Goal: Transaction & Acquisition: Purchase product/service

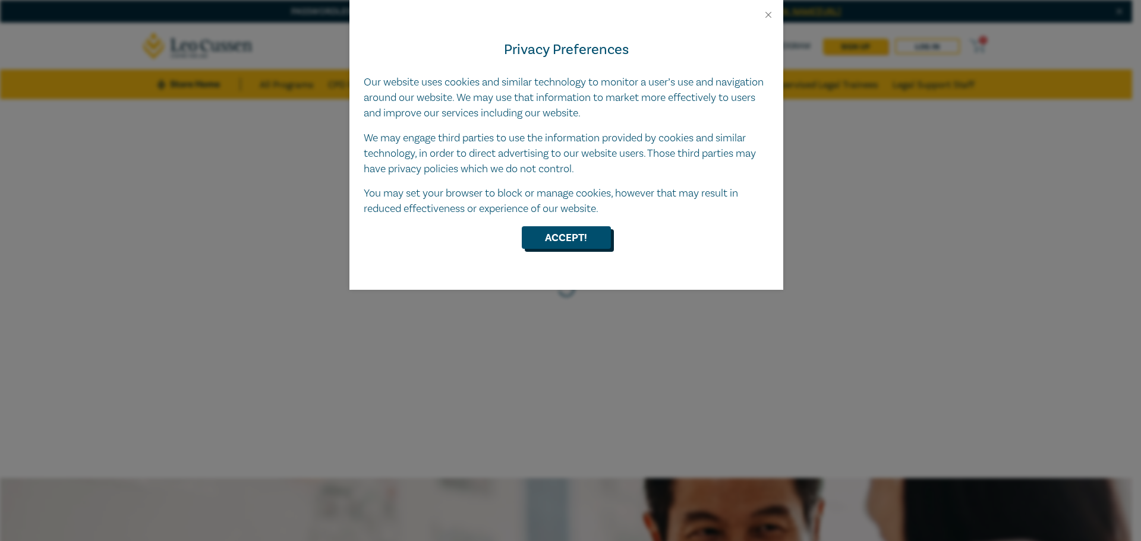
click at [540, 237] on button "Accept!" at bounding box center [566, 237] width 89 height 23
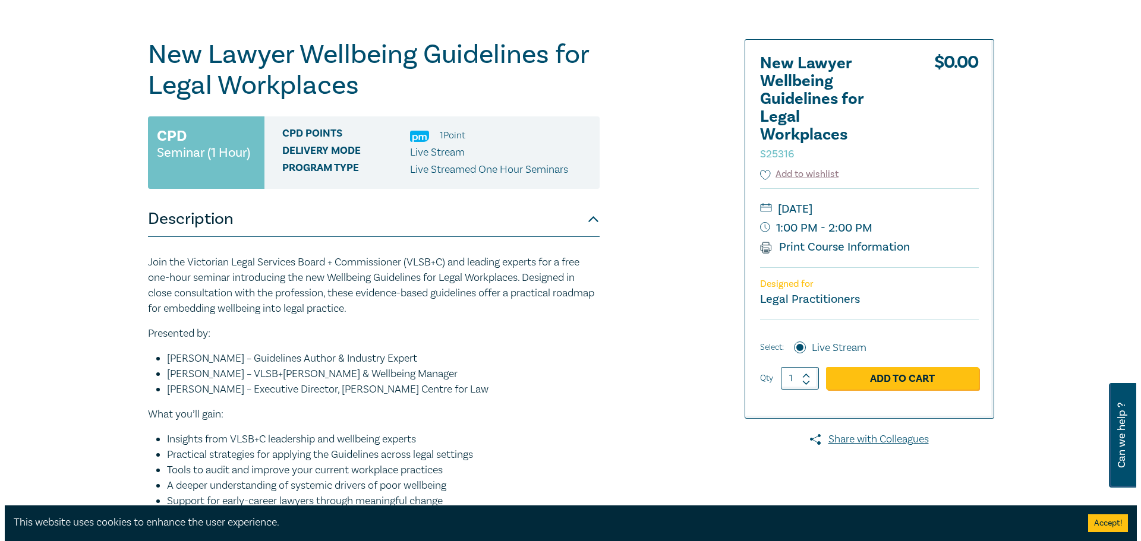
scroll to position [126, 0]
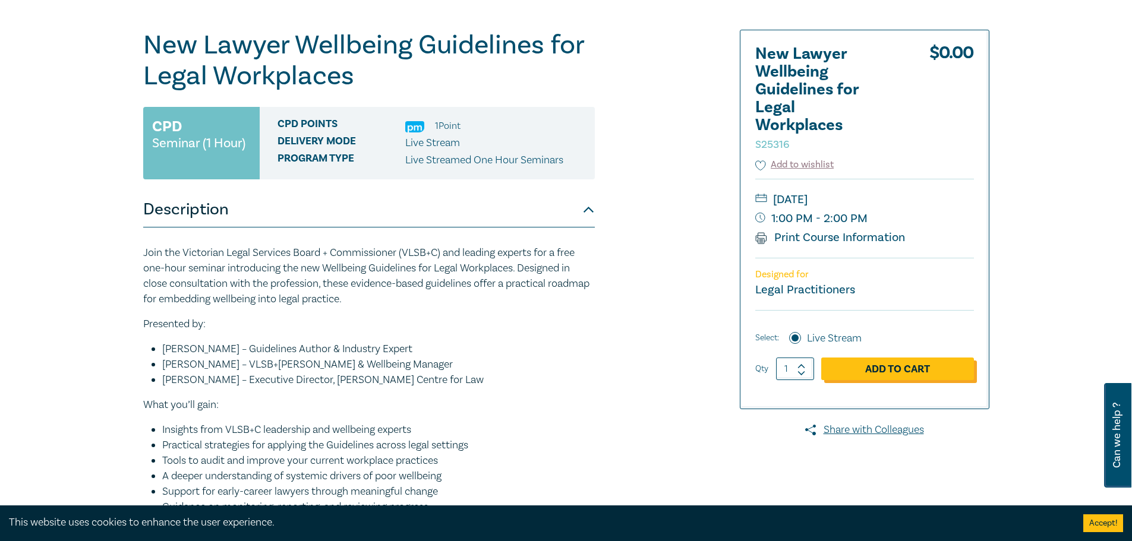
click at [888, 376] on link "Add to Cart" at bounding box center [897, 369] width 153 height 23
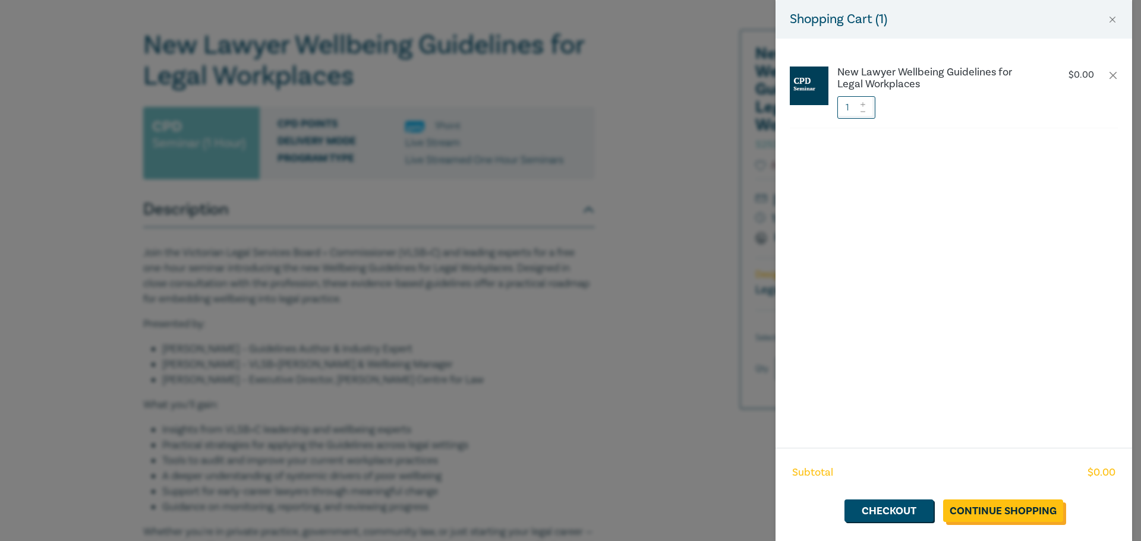
click at [1004, 512] on link "Continue Shopping" at bounding box center [1003, 511] width 120 height 23
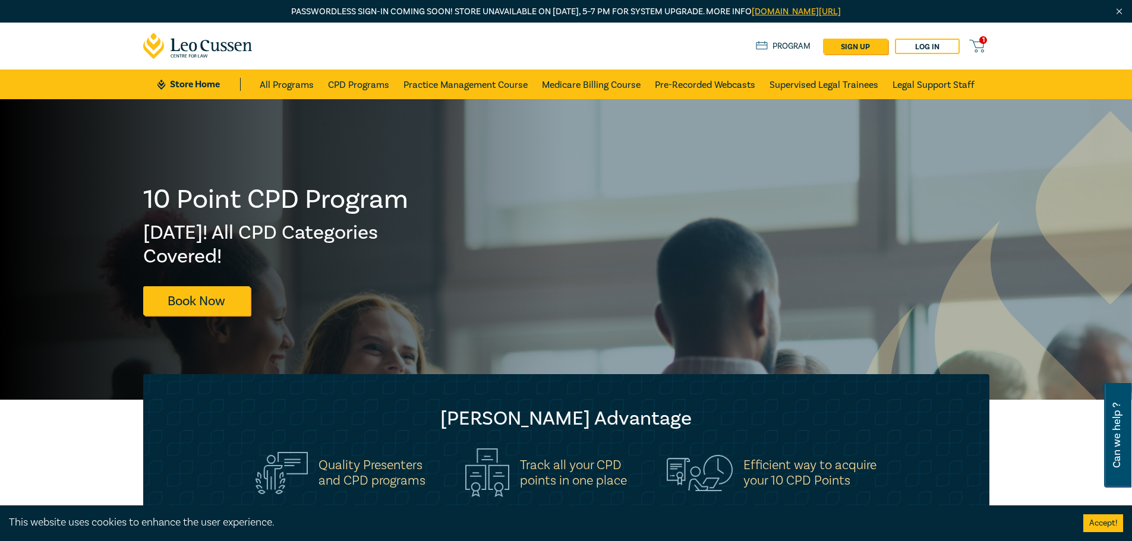
click at [977, 49] on icon at bounding box center [976, 46] width 15 height 15
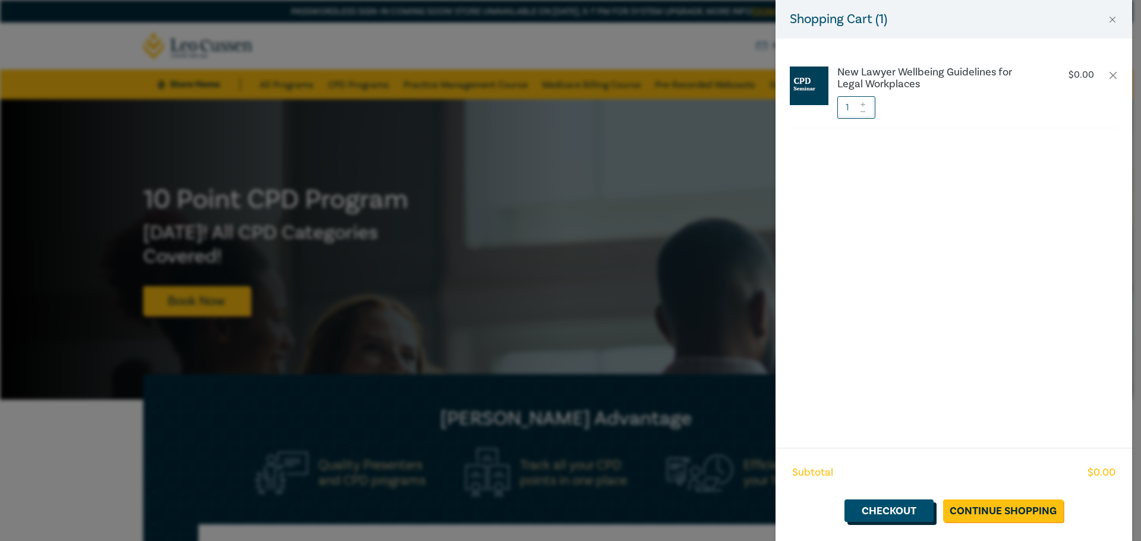
drag, startPoint x: 896, startPoint y: 512, endPoint x: 899, endPoint y: 504, distance: 8.1
click at [896, 511] on link "Checkout" at bounding box center [889, 511] width 89 height 23
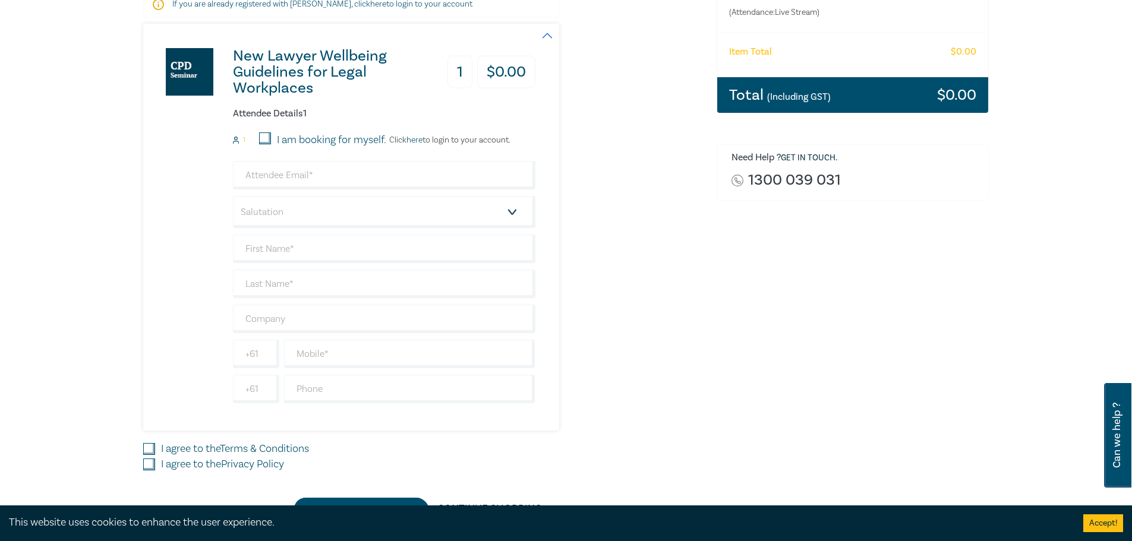
scroll to position [240, 0]
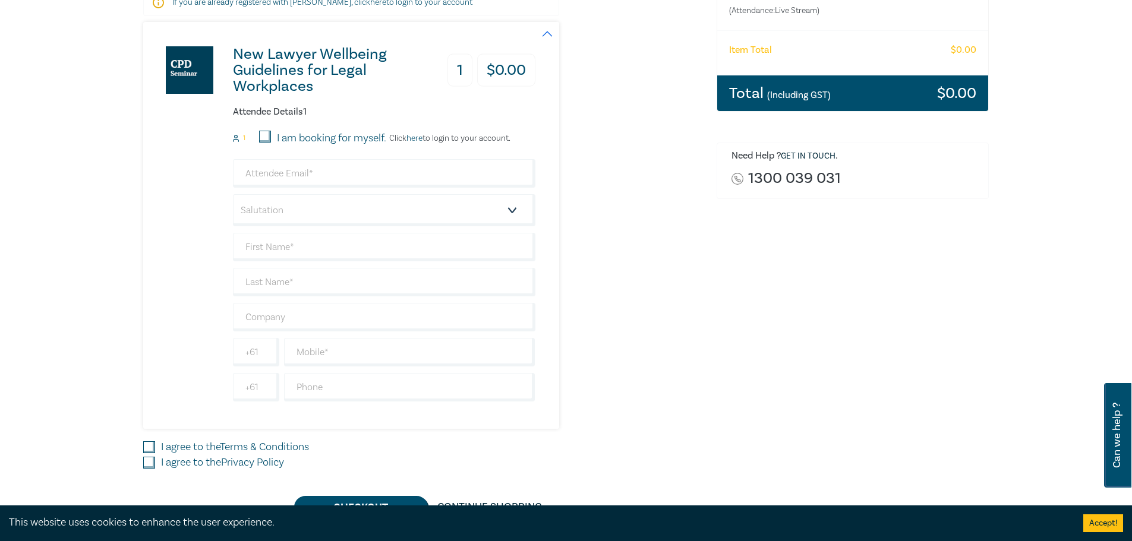
click at [265, 134] on input "I am booking for myself." at bounding box center [265, 137] width 12 height 12
checkbox input "true"
click at [279, 183] on input "email" at bounding box center [384, 173] width 303 height 29
type input "J"
type input "[EMAIL_ADDRESS][PERSON_NAME][DOMAIN_NAME]"
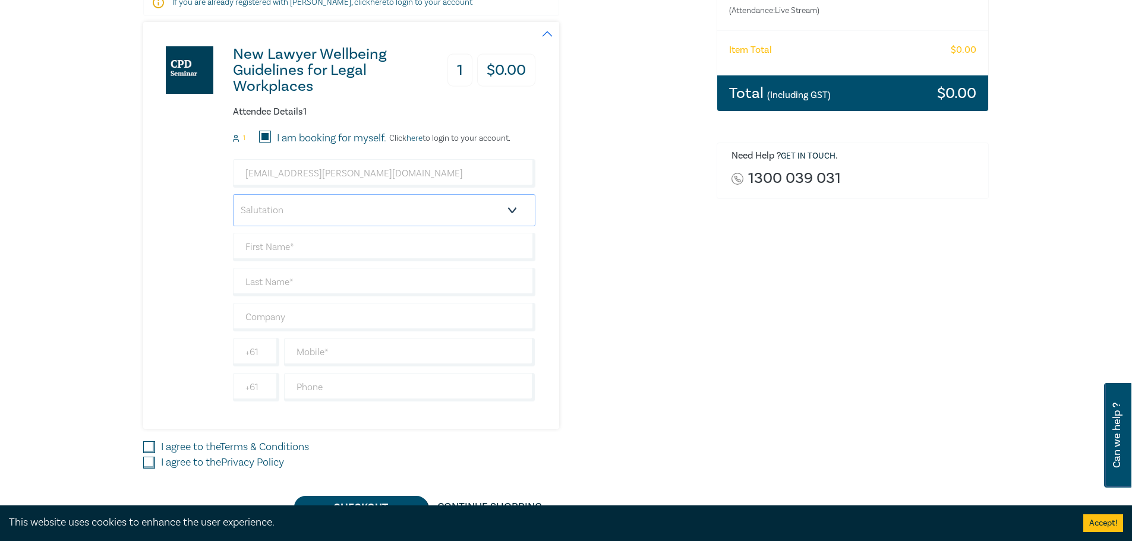
click at [281, 200] on select "Salutation Mr. Mrs. Ms. Miss Dr. Prof. Other" at bounding box center [384, 210] width 303 height 32
select select "Ms."
click at [233, 194] on select "Salutation Mr. Mrs. Ms. Miss Dr. Prof. Other" at bounding box center [384, 210] width 303 height 32
click at [306, 247] on input "text" at bounding box center [384, 247] width 303 height 29
type input "Jeena"
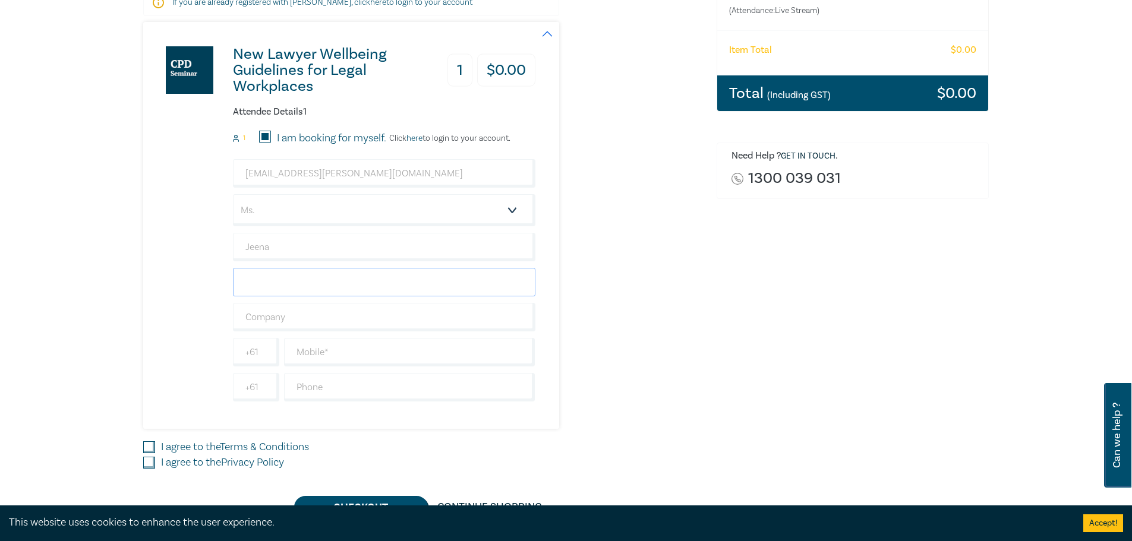
click at [332, 288] on input "text" at bounding box center [384, 282] width 303 height 29
type input "Narayan"
click at [373, 355] on input "text" at bounding box center [409, 352] width 251 height 29
type input "0450208343"
click at [344, 387] on input "text" at bounding box center [409, 387] width 251 height 29
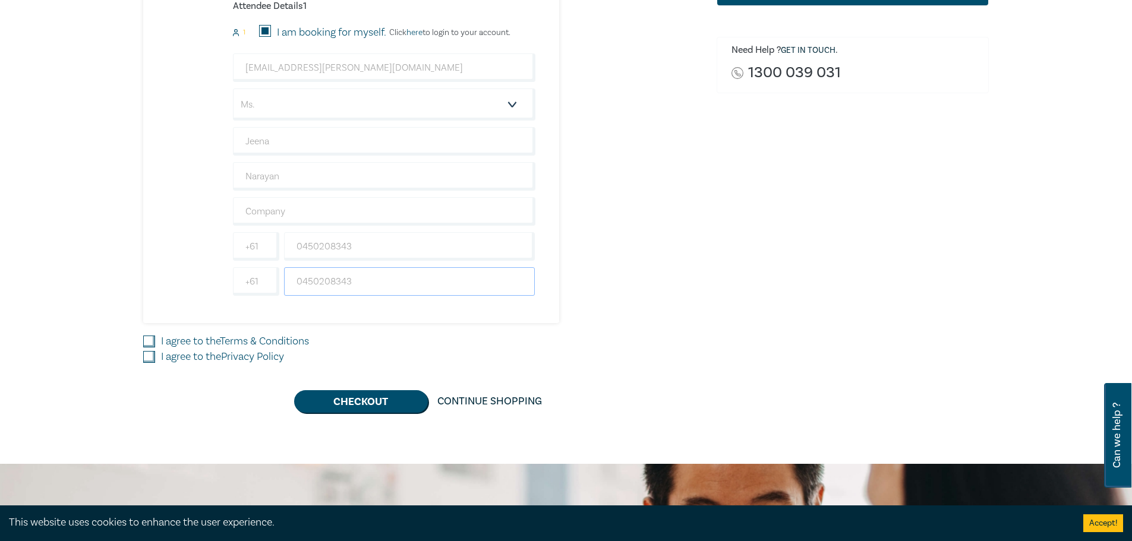
scroll to position [357, 0]
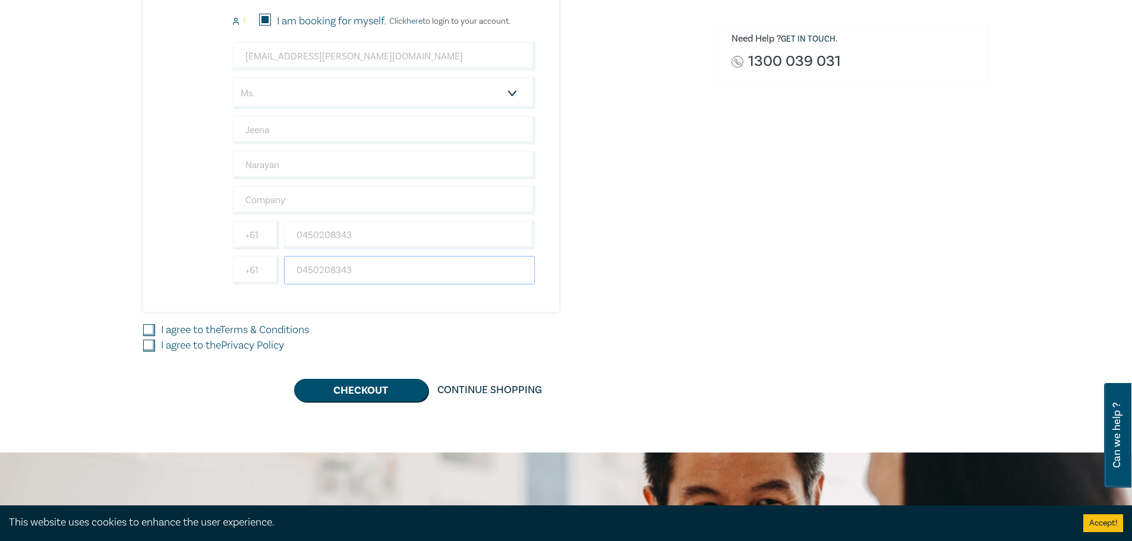
type input "0450208343"
click at [149, 328] on input "I agree to the Terms & Conditions" at bounding box center [149, 331] width 12 height 12
checkbox input "true"
click at [146, 344] on input "I agree to the Privacy Policy" at bounding box center [149, 346] width 12 height 12
checkbox input "true"
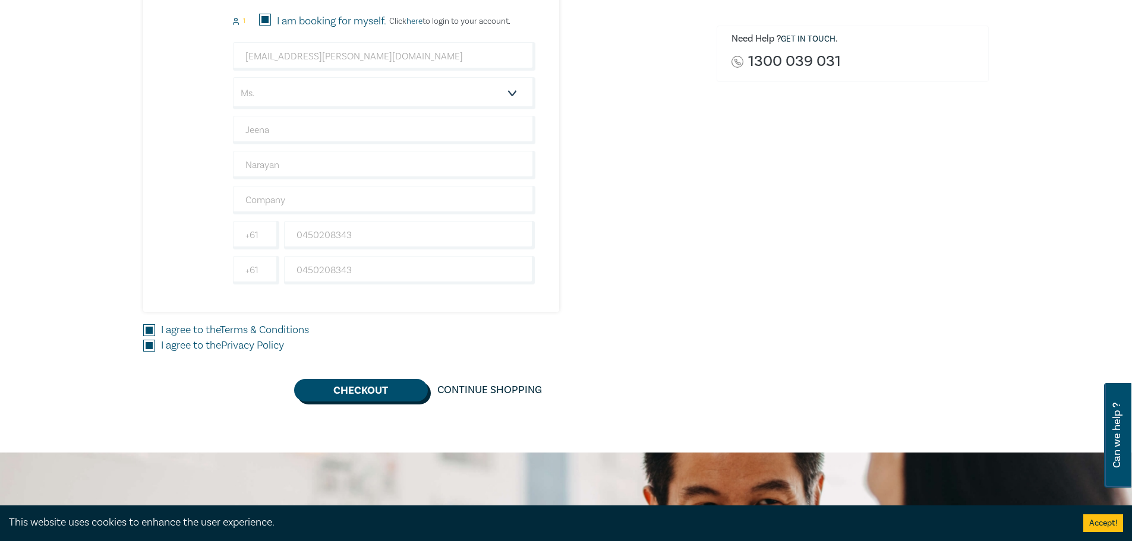
click at [375, 385] on button "Checkout" at bounding box center [361, 390] width 134 height 23
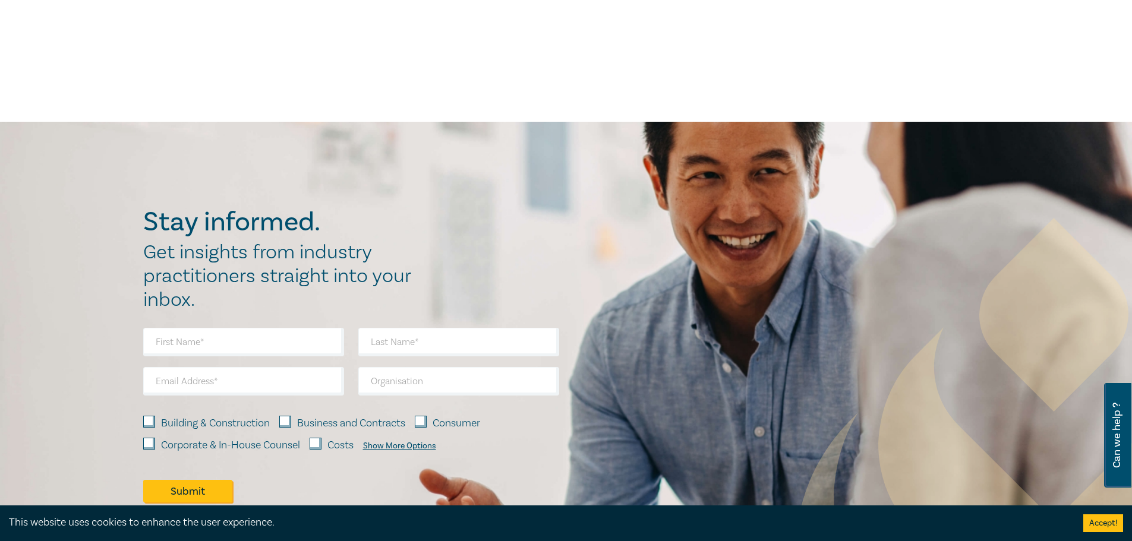
scroll to position [0, 0]
